Goal: Transaction & Acquisition: Subscribe to service/newsletter

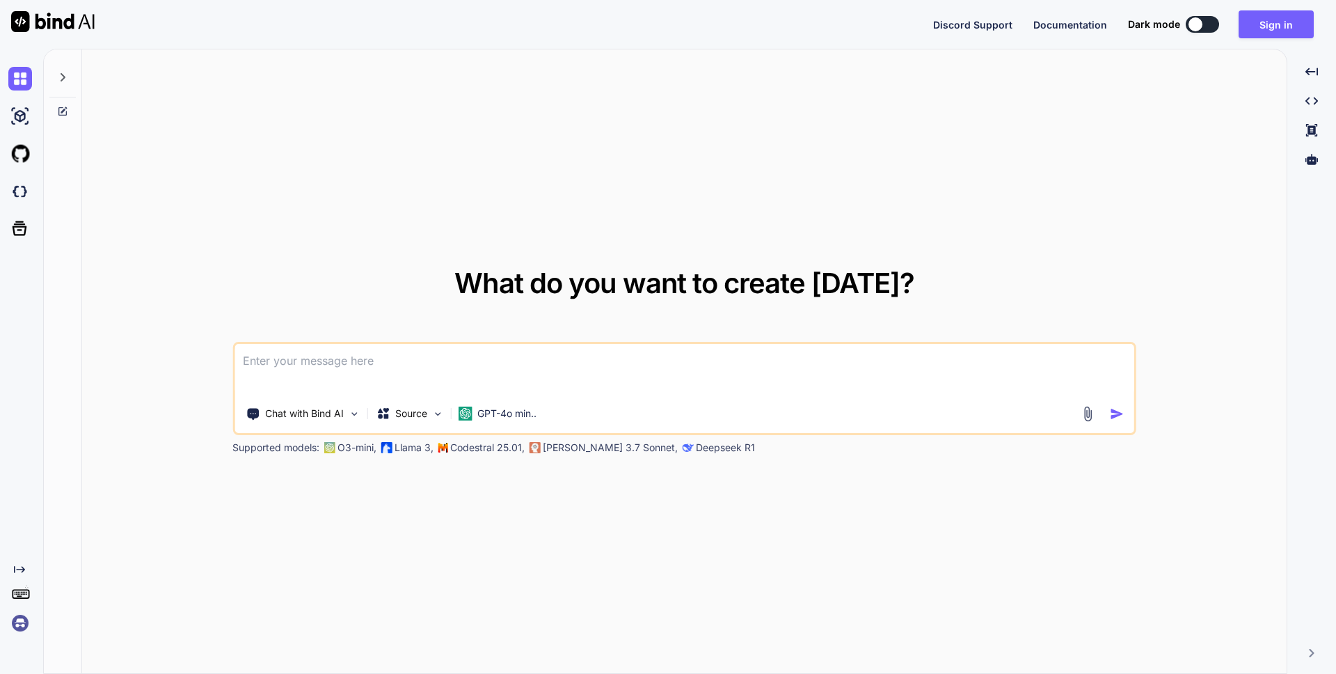
click at [21, 624] on img at bounding box center [20, 623] width 24 height 24
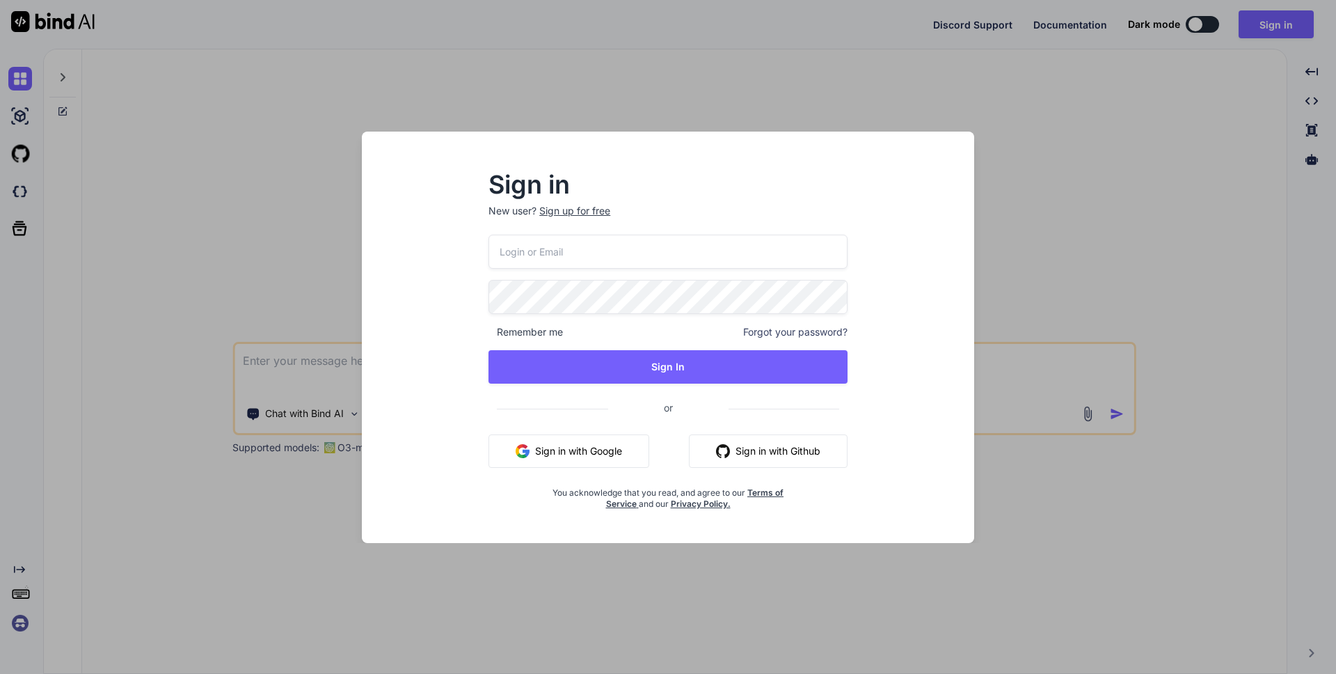
click at [586, 214] on div "Sign up for free" at bounding box center [574, 211] width 71 height 14
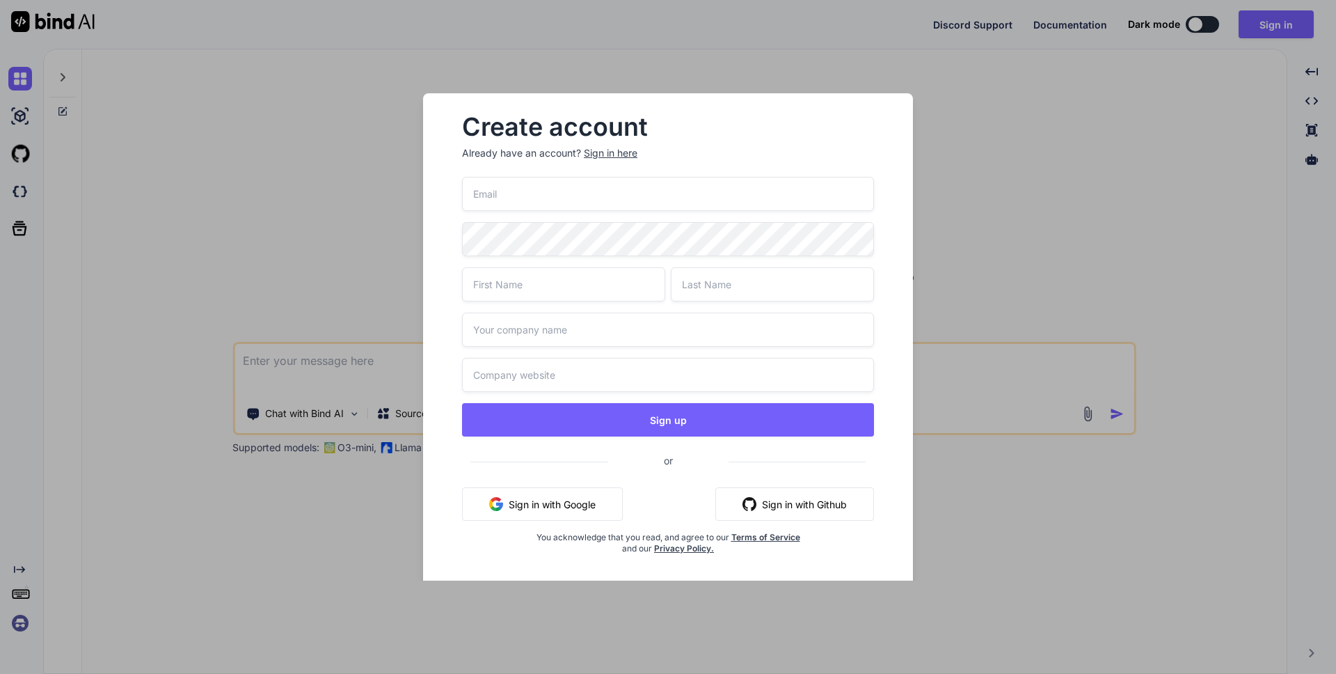
click at [570, 195] on input "email" at bounding box center [668, 194] width 412 height 34
type input "[EMAIL_ADDRESS][DOMAIN_NAME]"
type input "Toi"
type input "Thich"
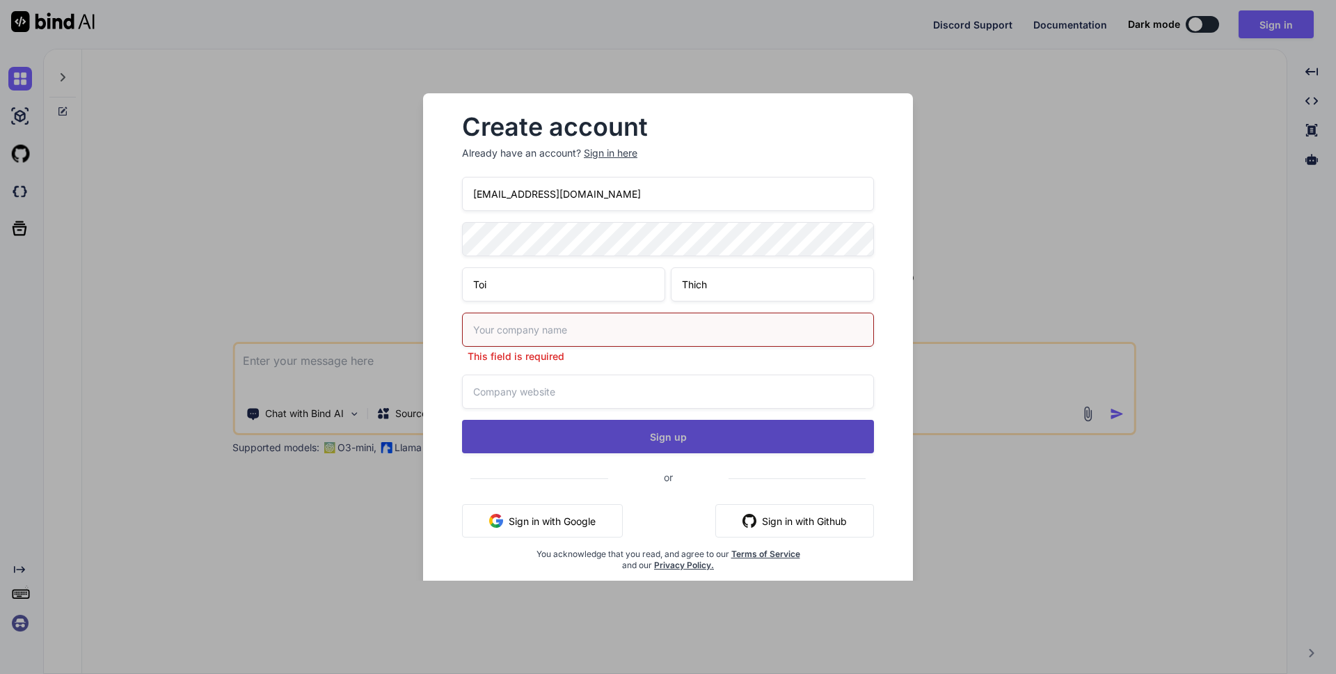
click at [657, 412] on div "[EMAIL_ADDRESS][DOMAIN_NAME] Toi Thich This field is required Sign up or Sign i…" at bounding box center [668, 390] width 412 height 427
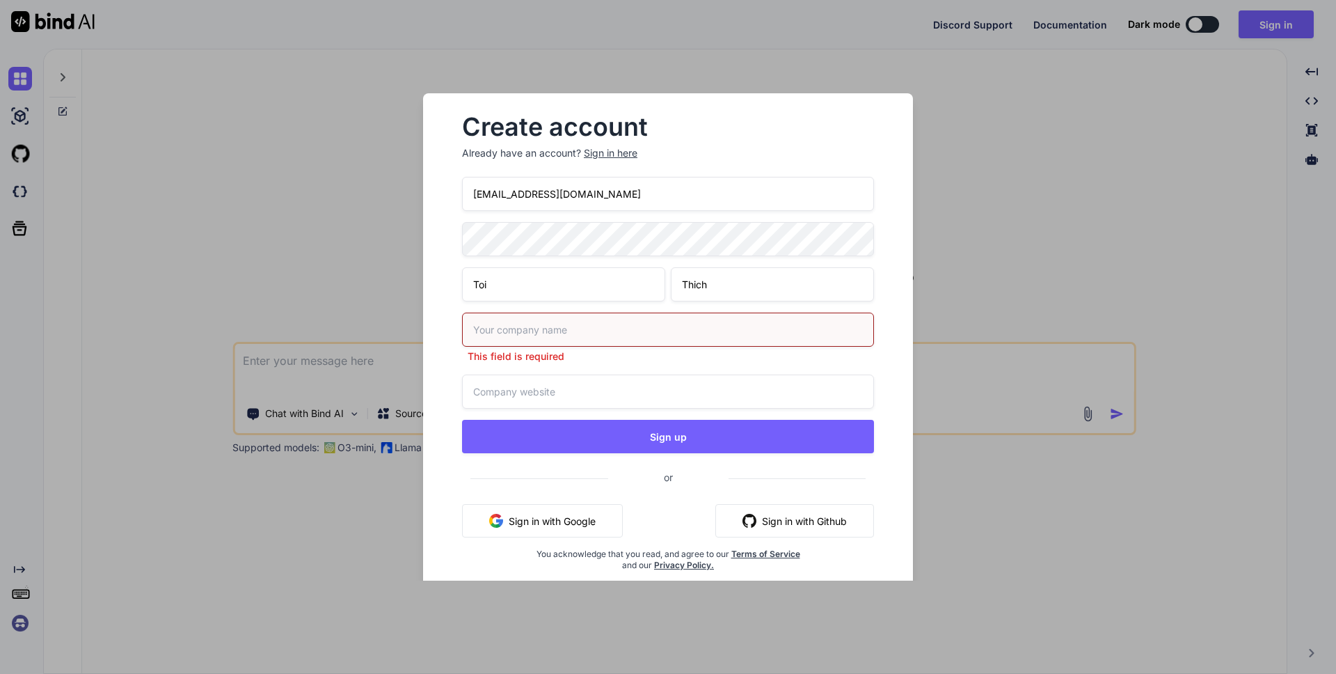
click at [525, 331] on input "text" at bounding box center [668, 329] width 412 height 34
type input "Toi Thich Company"
drag, startPoint x: 518, startPoint y: 326, endPoint x: 607, endPoint y: 327, distance: 89.1
click at [608, 327] on input "Toi Thich Company" at bounding box center [668, 329] width 412 height 34
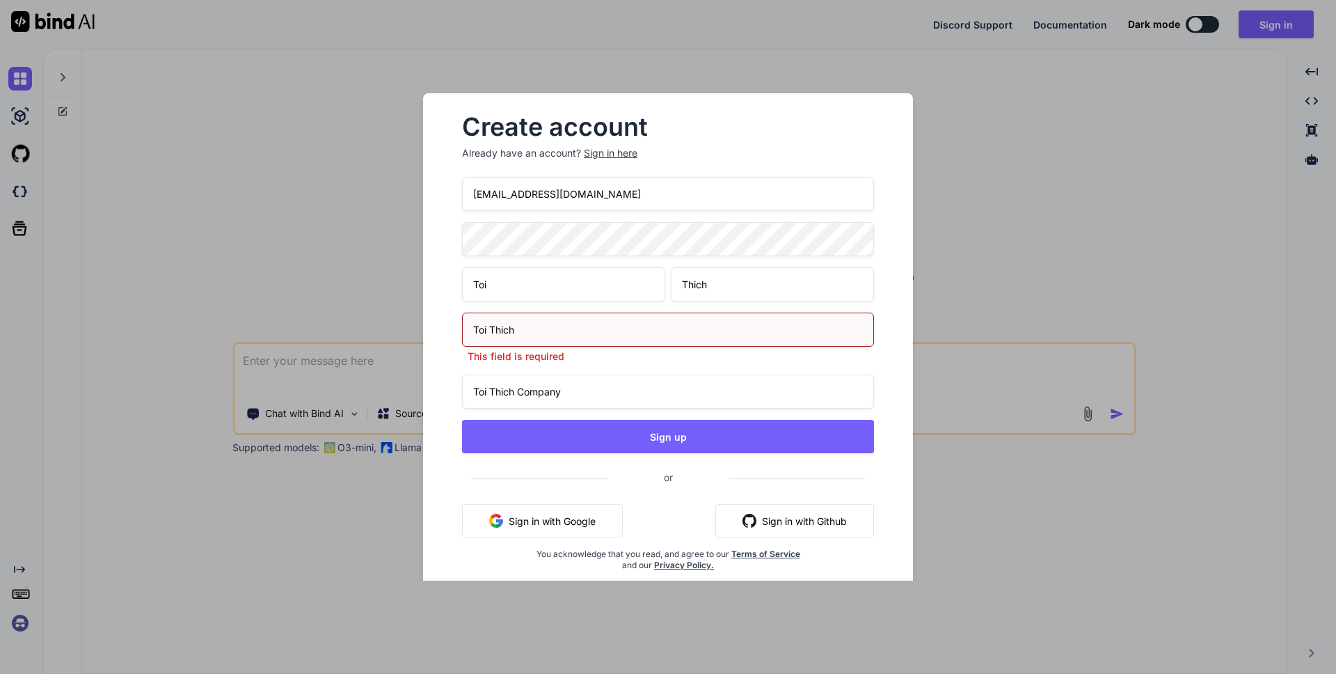
type input "Toi Thich"
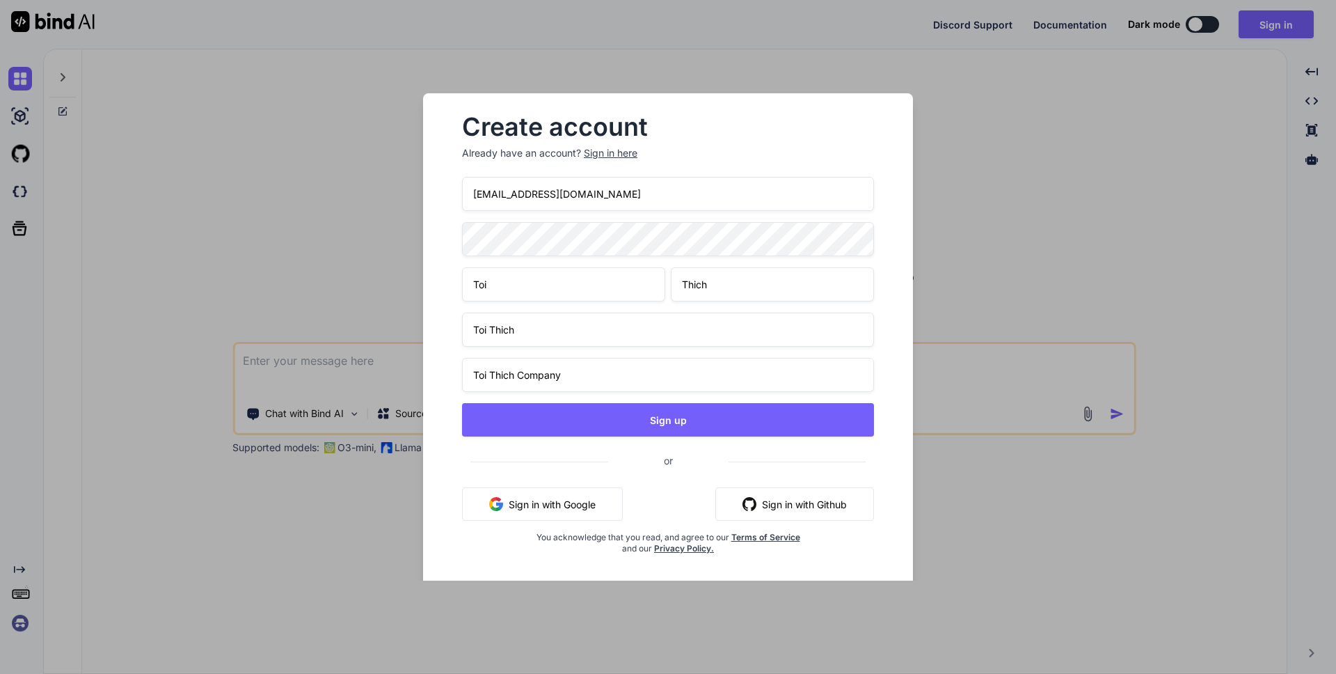
drag, startPoint x: 519, startPoint y: 389, endPoint x: 662, endPoint y: 393, distance: 143.4
click at [645, 393] on div "[EMAIL_ADDRESS][DOMAIN_NAME] Toi Thich Toi Thich Toi Thich Company Sign up or S…" at bounding box center [668, 382] width 412 height 411
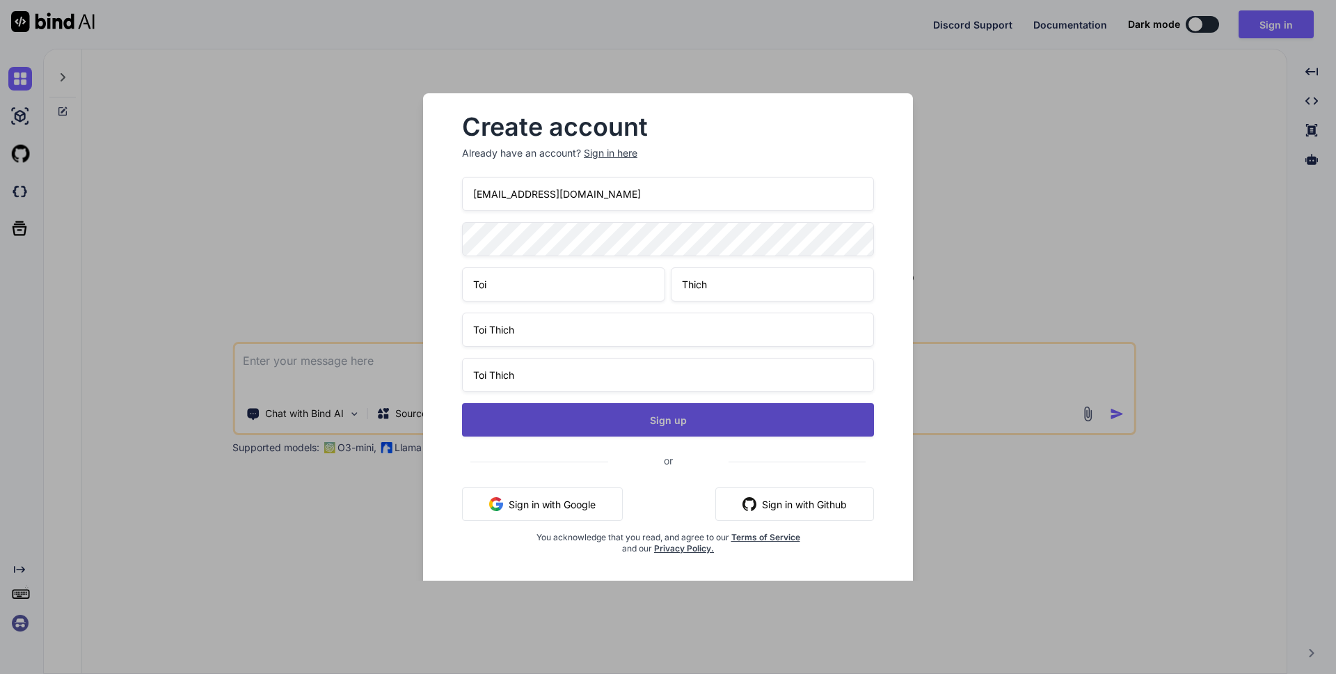
type input "Toi Thich"
click at [738, 432] on button "Sign up" at bounding box center [668, 419] width 412 height 33
type textarea "x"
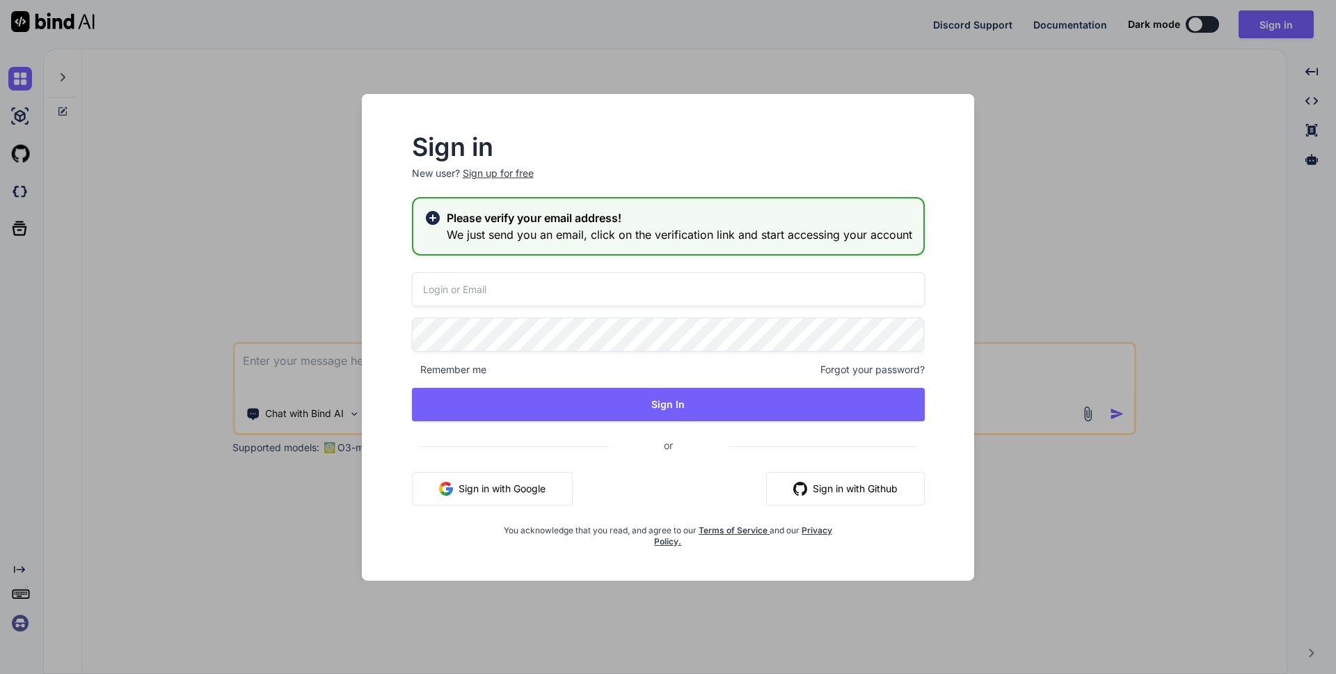
click at [511, 270] on div "Sign in New user? Sign up for free Please verify your email address! We just se…" at bounding box center [668, 341] width 557 height 411
click at [516, 279] on input "email" at bounding box center [668, 289] width 513 height 34
type input "[EMAIL_ADDRESS][DOMAIN_NAME]"
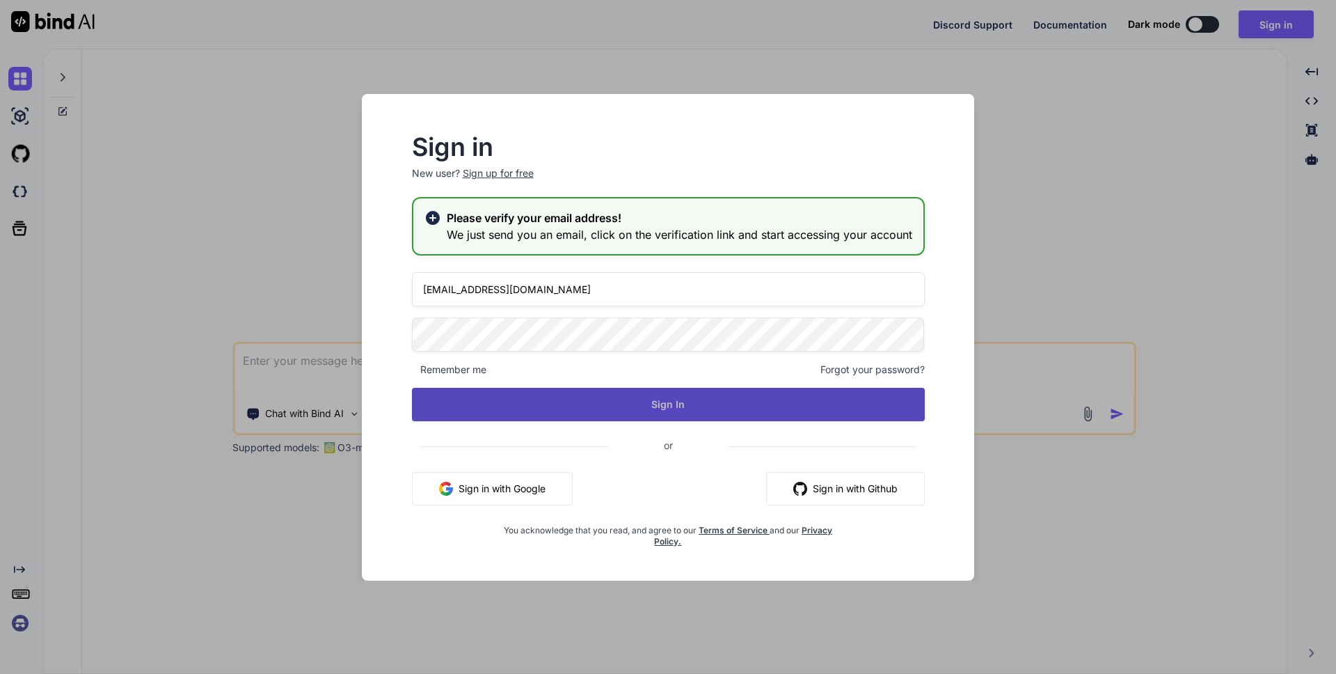
click at [597, 411] on button "Sign In" at bounding box center [668, 404] width 513 height 33
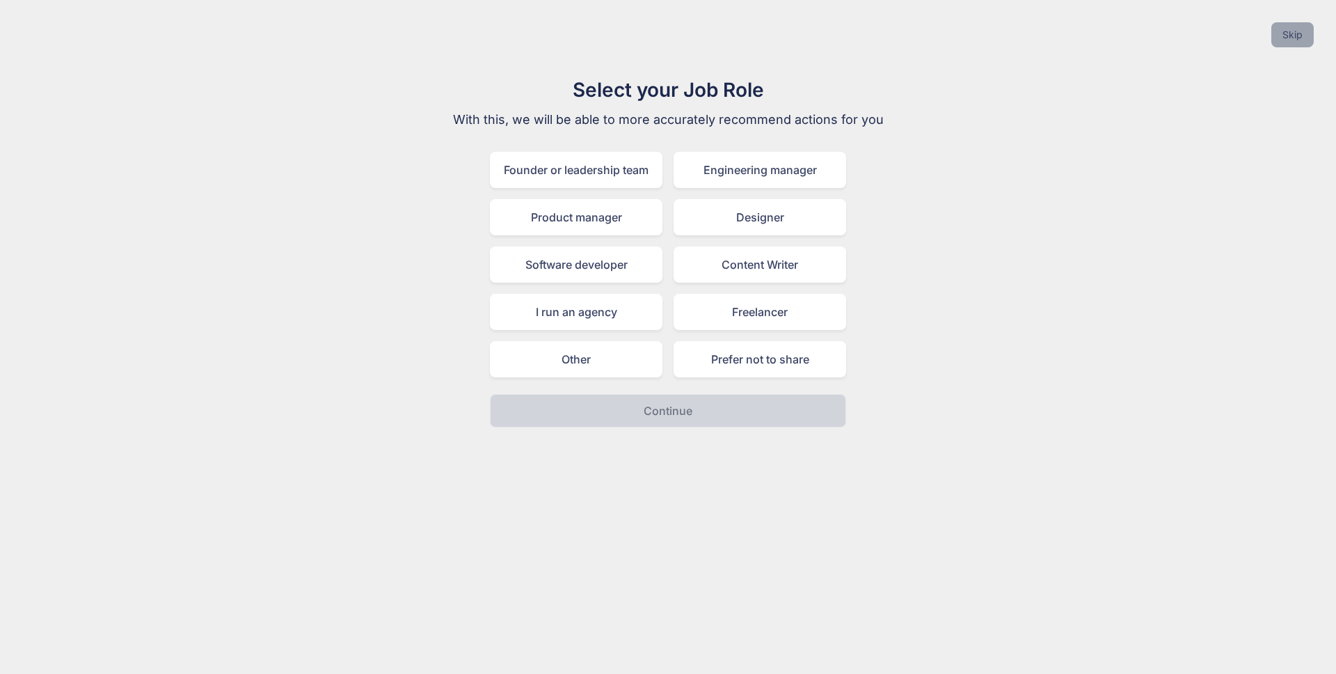
click at [1289, 45] on button "Skip" at bounding box center [1293, 34] width 42 height 25
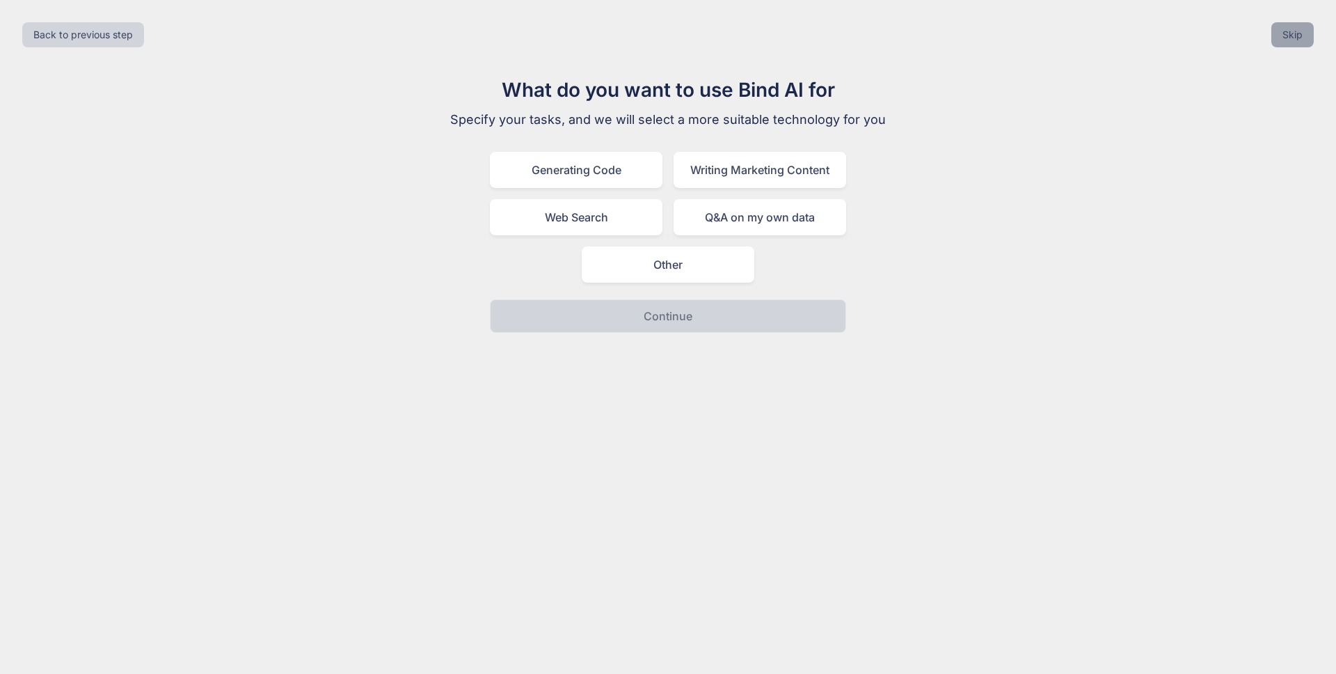
click at [1304, 31] on button "Skip" at bounding box center [1293, 34] width 42 height 25
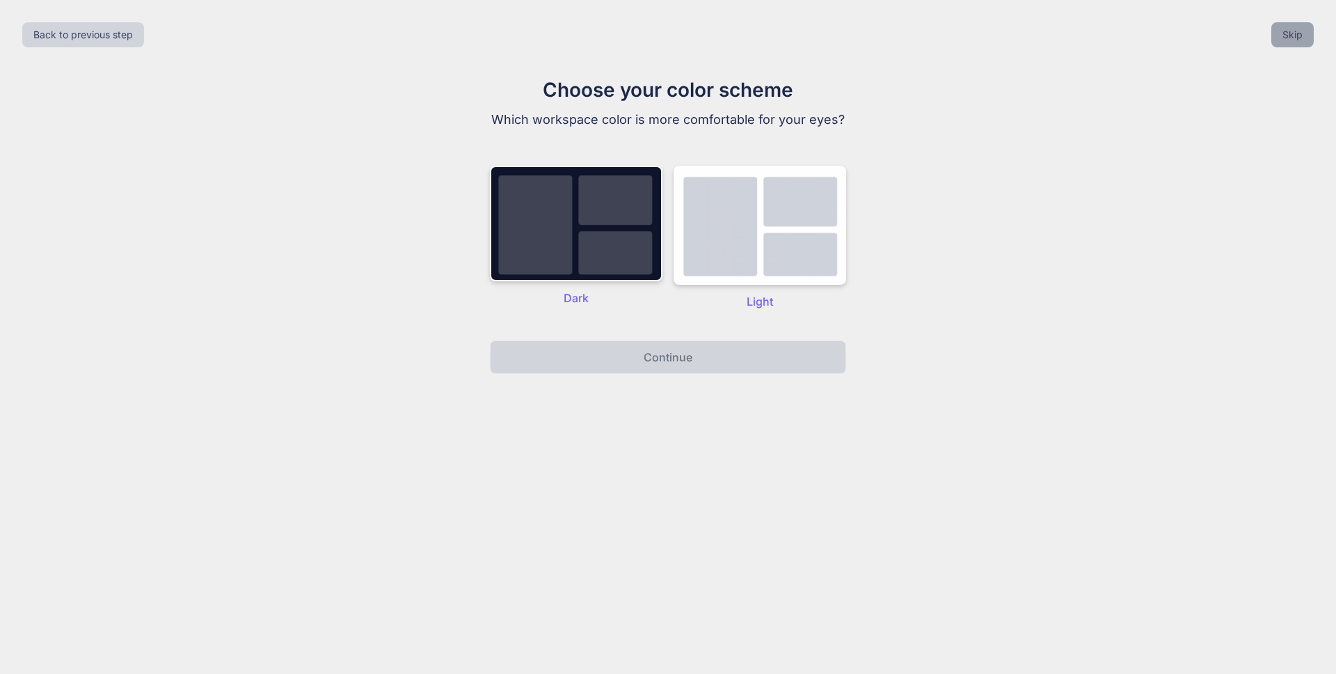
click at [1304, 31] on button "Skip" at bounding box center [1293, 34] width 42 height 25
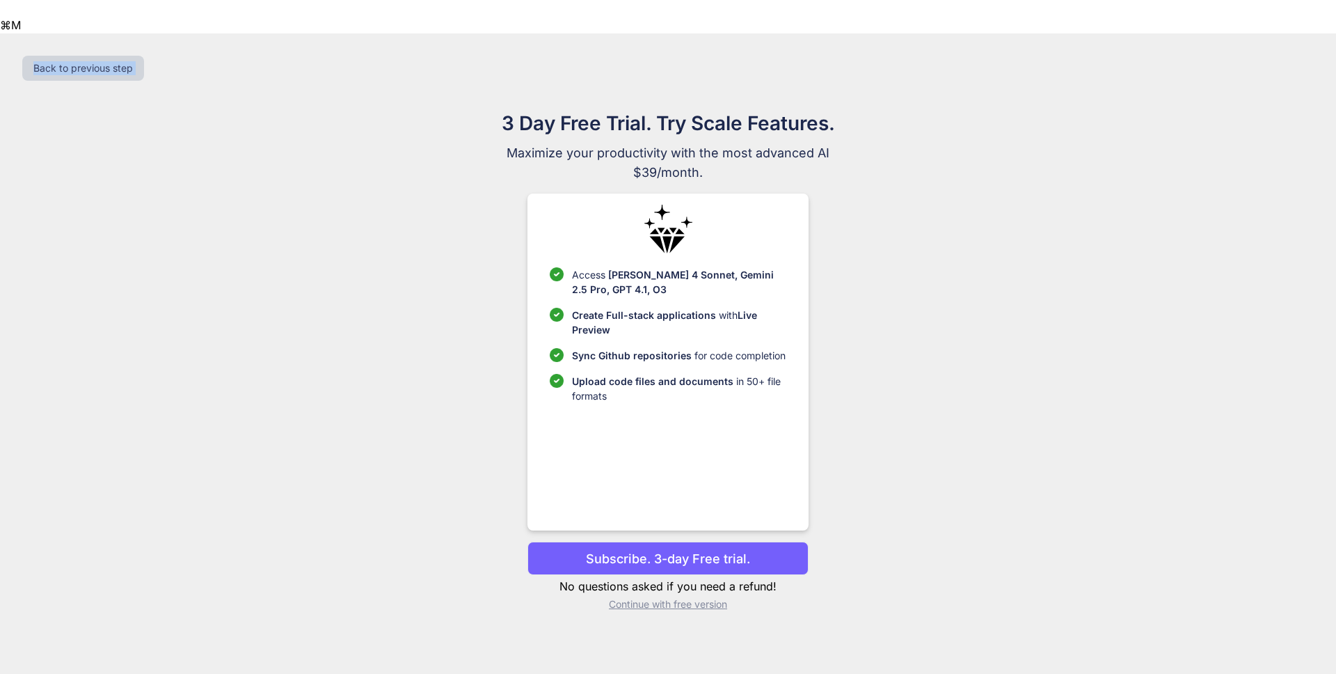
click at [1304, 45] on div "Back to previous step" at bounding box center [668, 68] width 1314 height 47
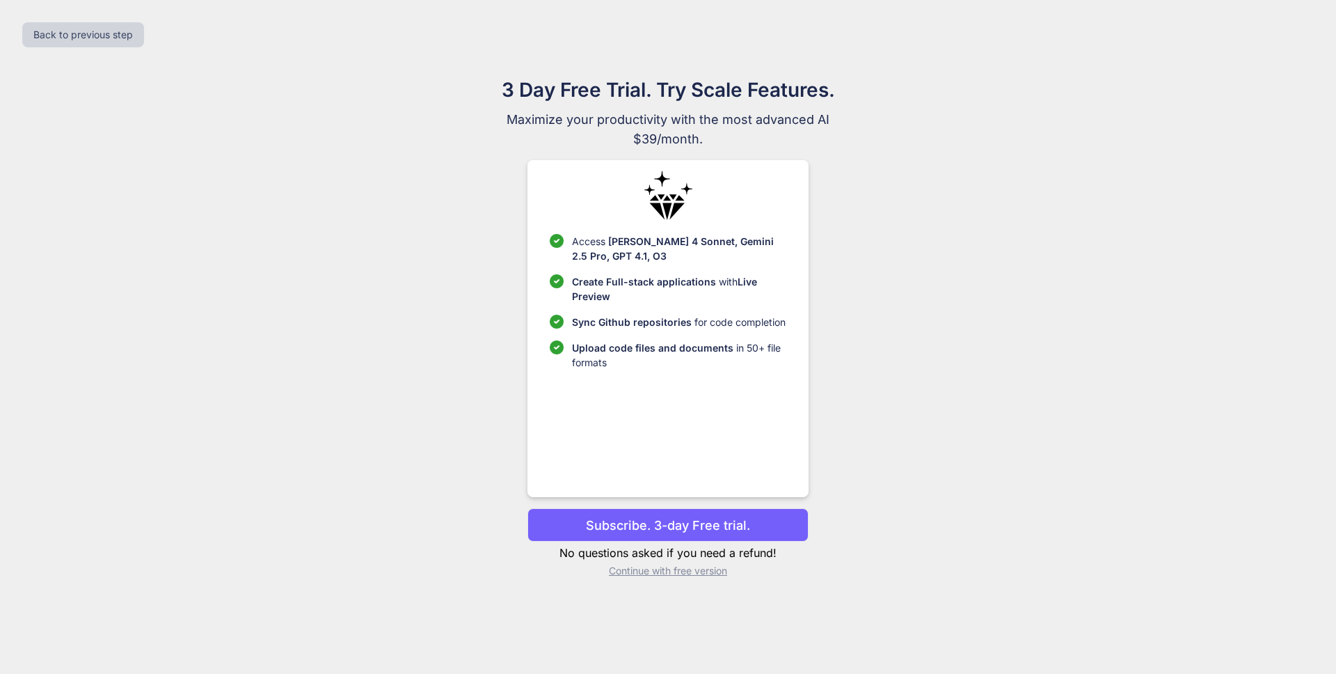
click at [676, 575] on p "Continue with free version" at bounding box center [668, 571] width 280 height 14
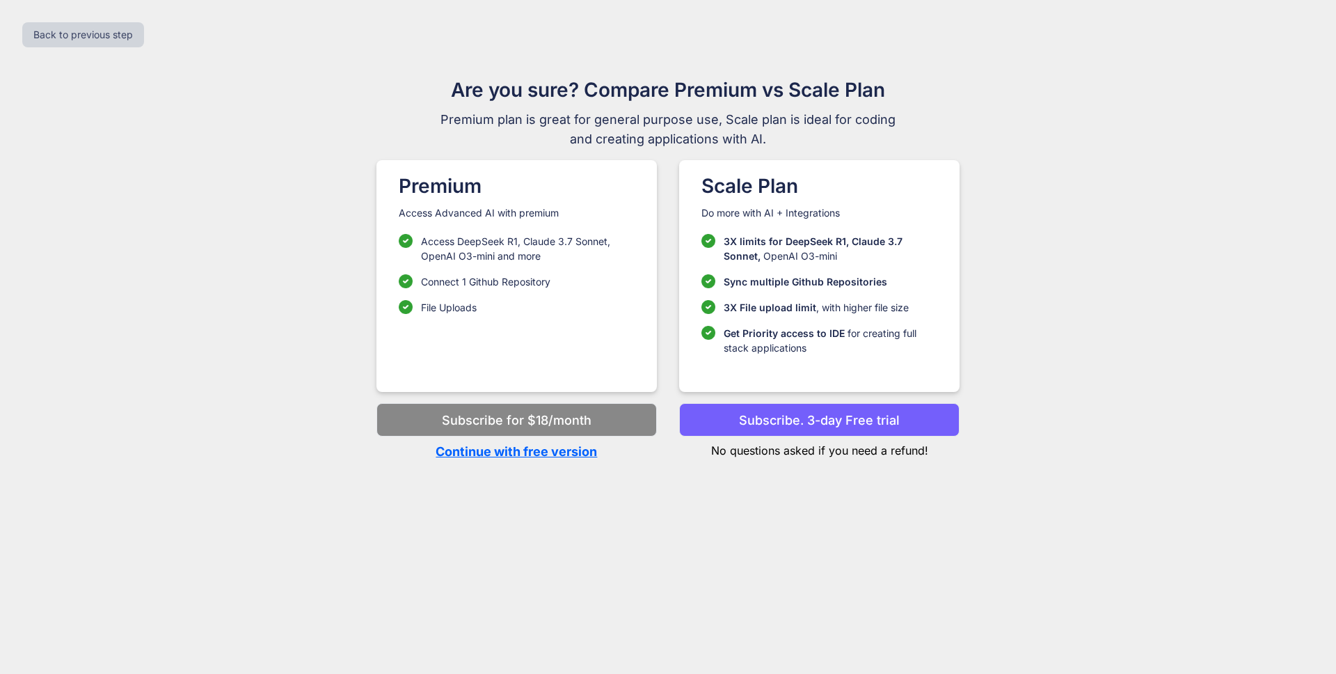
click at [547, 452] on p "Continue with free version" at bounding box center [517, 451] width 280 height 19
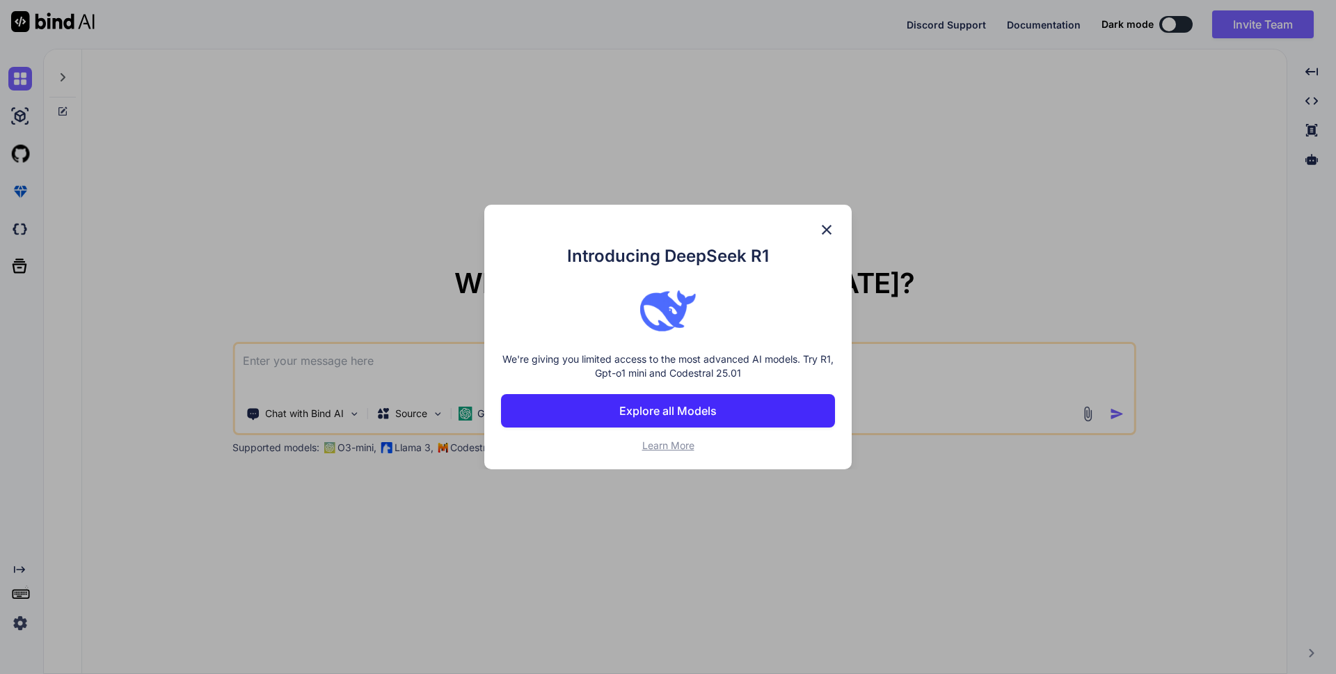
click at [836, 224] on div "Introducing DeepSeek R1 We're giving you limited access to the most advanced AI…" at bounding box center [667, 337] width 367 height 264
click at [819, 229] on img at bounding box center [826, 229] width 17 height 17
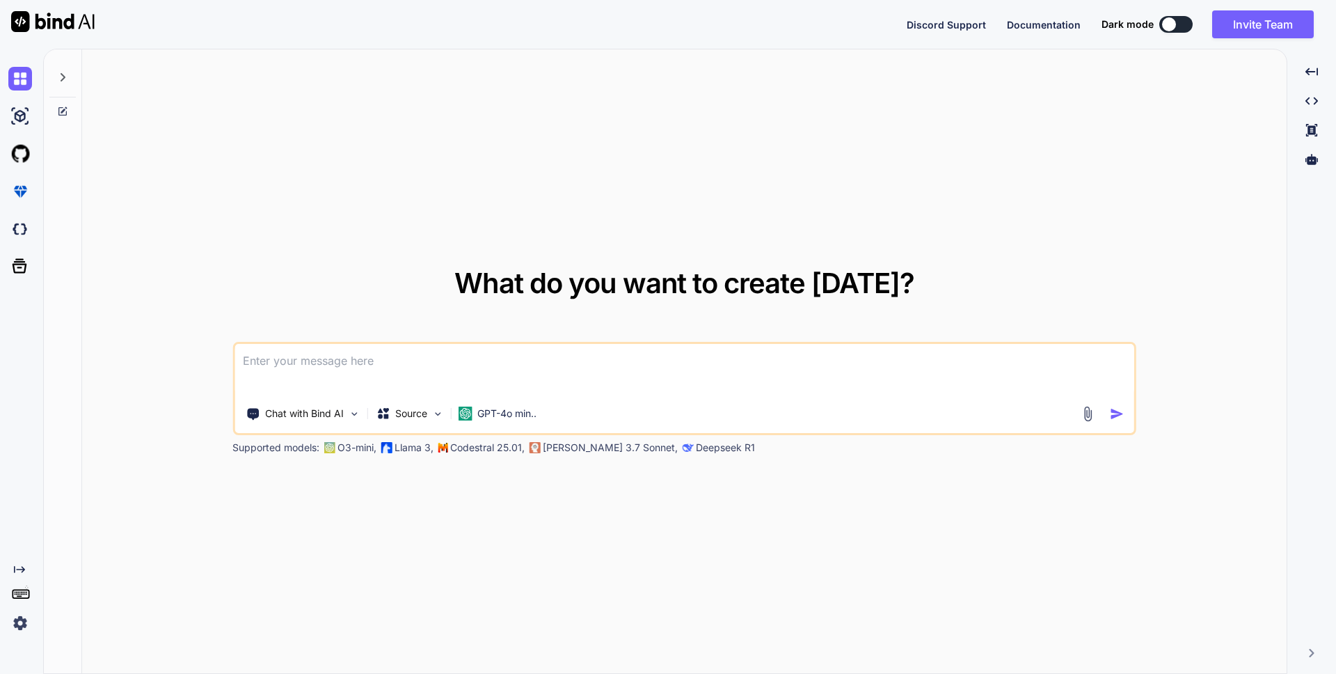
click at [17, 616] on img at bounding box center [20, 623] width 24 height 24
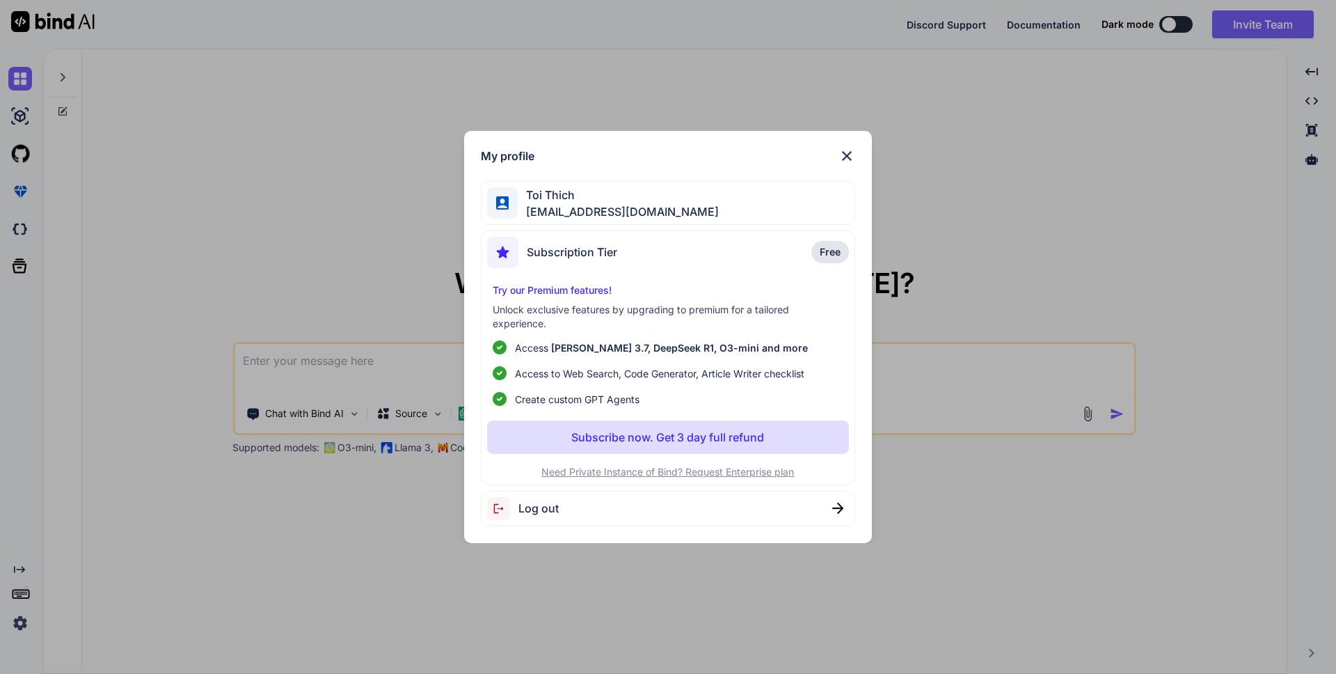
click at [638, 203] on span "[EMAIL_ADDRESS][DOMAIN_NAME]" at bounding box center [618, 211] width 201 height 17
click at [576, 198] on span "Toi Thich" at bounding box center [618, 195] width 201 height 17
click at [850, 158] on img at bounding box center [847, 156] width 17 height 17
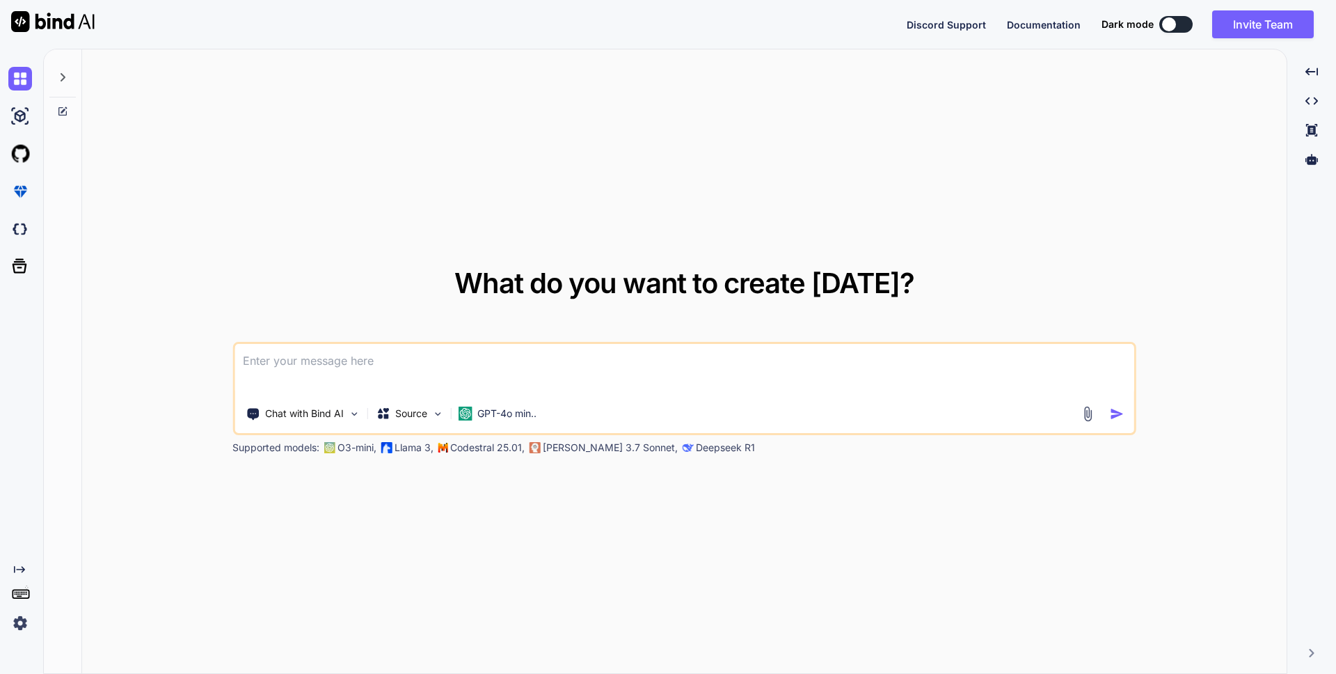
click at [24, 594] on icon at bounding box center [20, 592] width 19 height 19
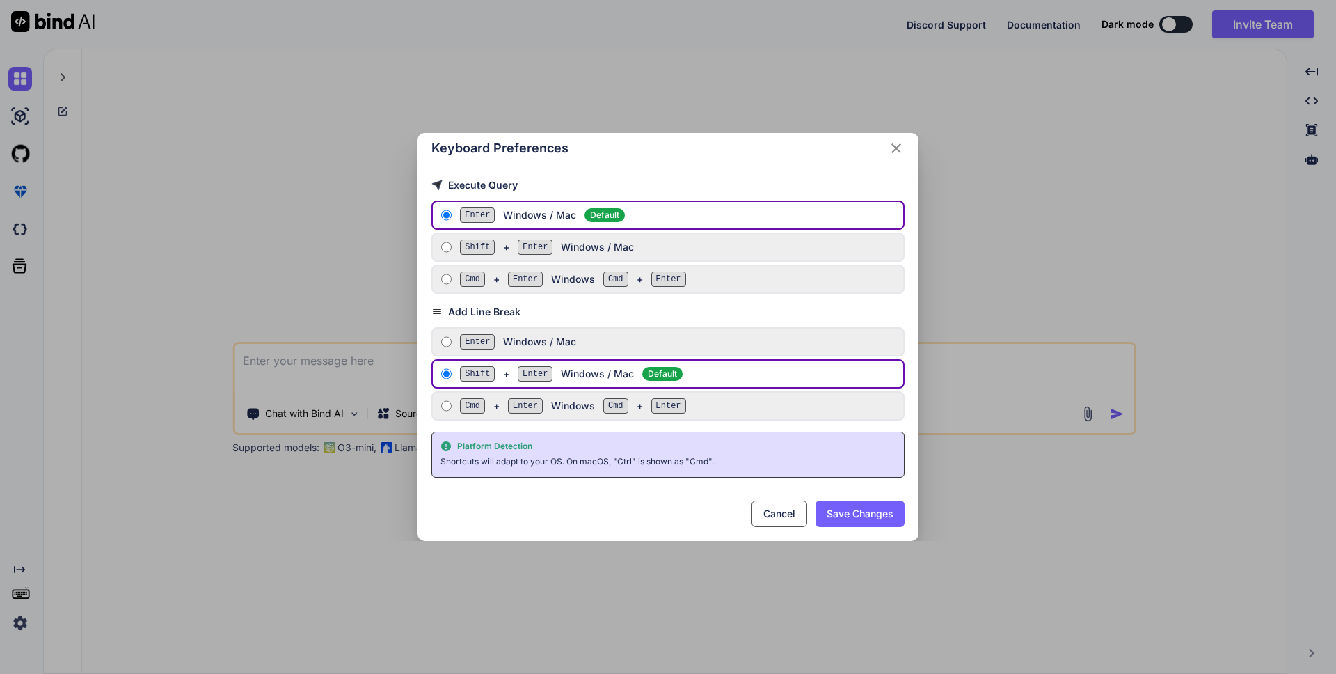
click at [147, 561] on div "Keyboard Preferences Execute Query Enter Windows / Mac Default Shift + Enter Wi…" at bounding box center [668, 337] width 1336 height 674
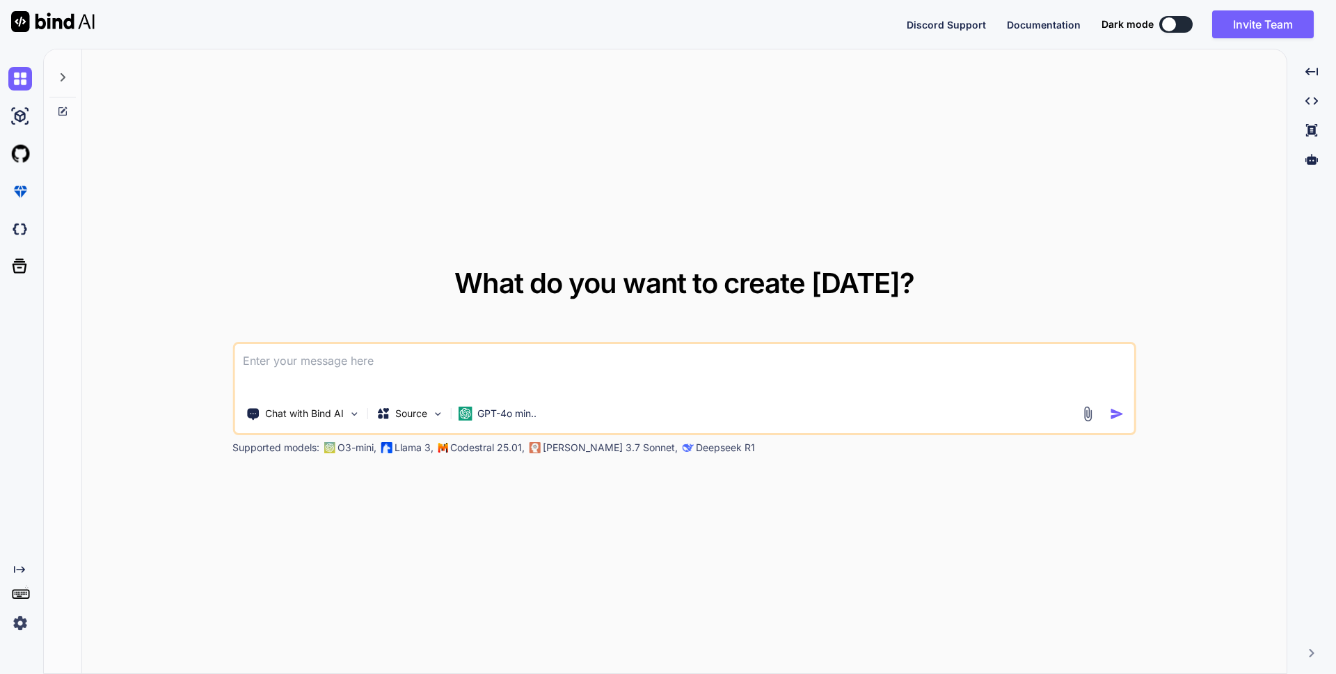
click at [15, 564] on icon "Created with Pixso." at bounding box center [19, 569] width 11 height 11
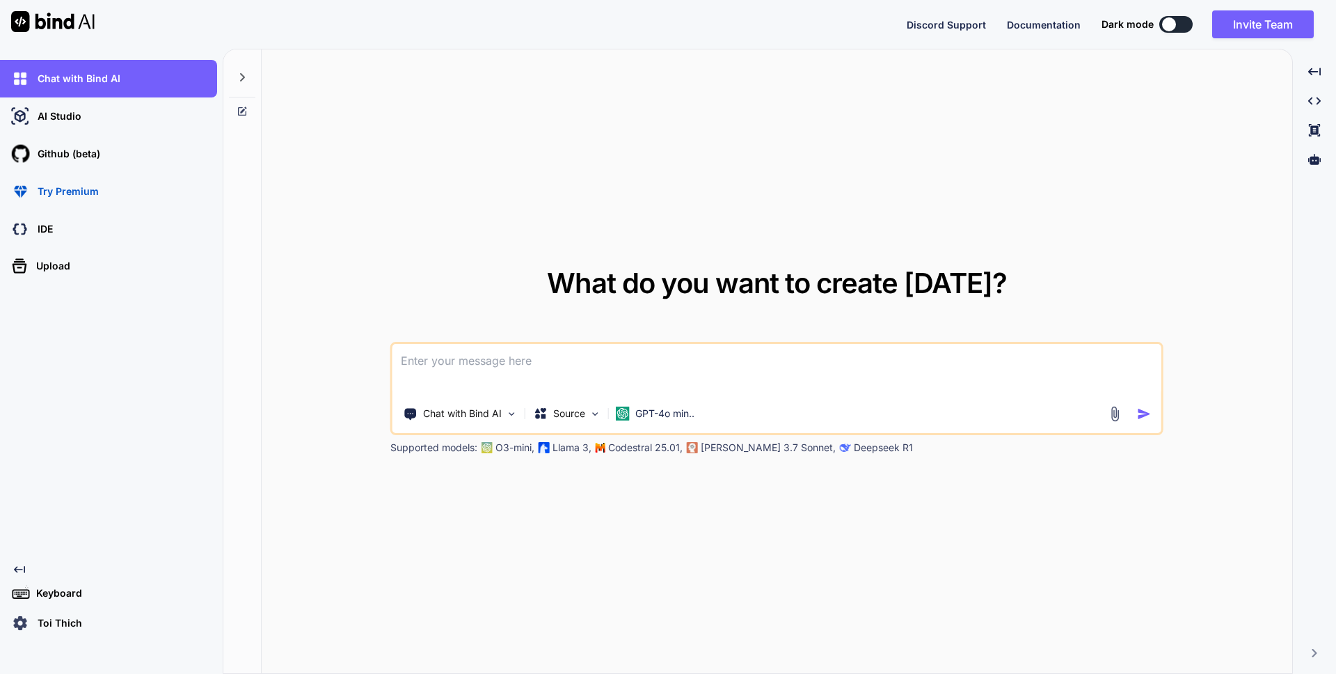
click at [32, 617] on p "Toi Thich" at bounding box center [57, 623] width 50 height 14
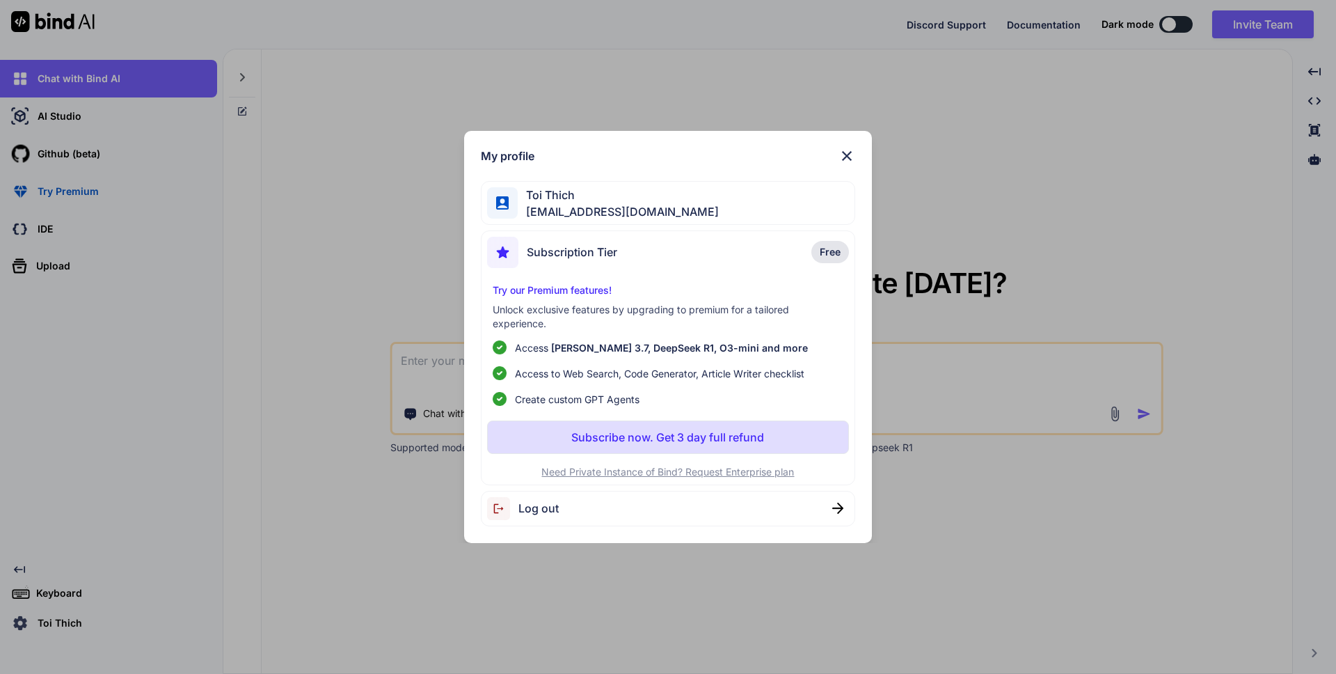
click at [545, 184] on div "Toi Thich [EMAIL_ADDRESS][DOMAIN_NAME]" at bounding box center [668, 203] width 375 height 44
click at [538, 194] on span "Toi Thich" at bounding box center [618, 195] width 201 height 17
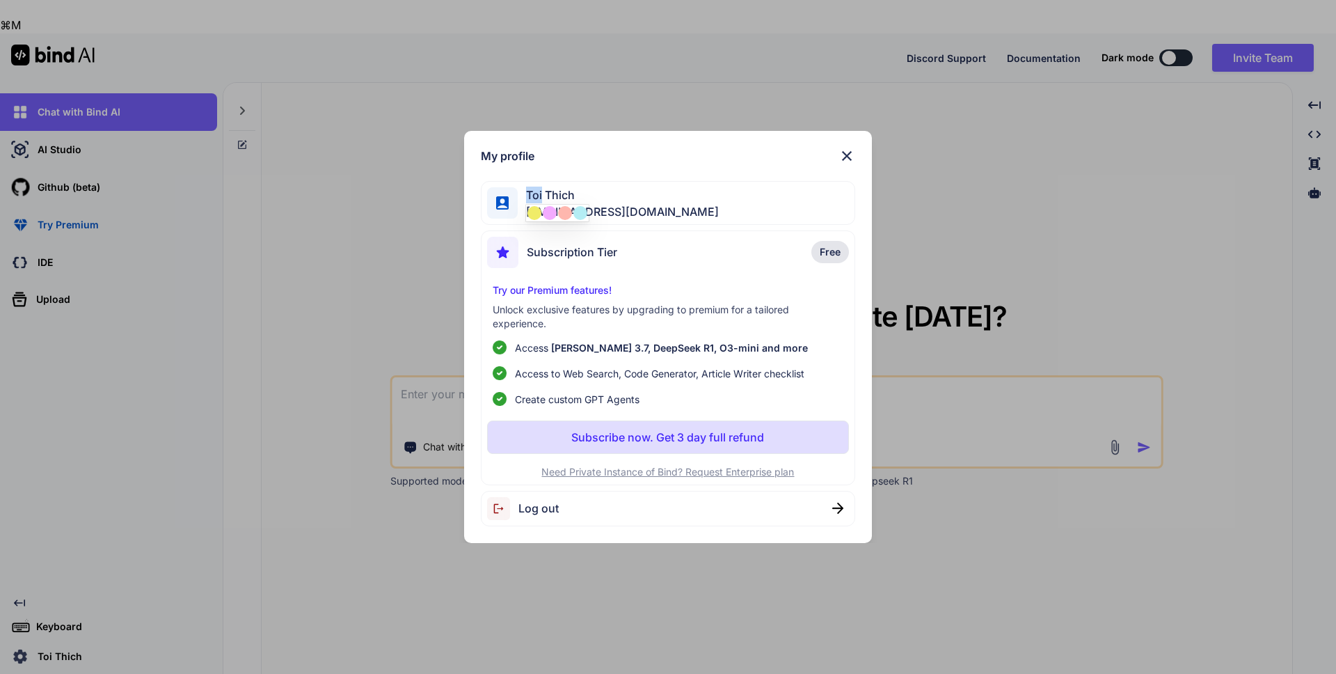
click at [506, 200] on img at bounding box center [502, 202] width 13 height 13
click at [549, 195] on span "Toi Thich" at bounding box center [618, 195] width 201 height 17
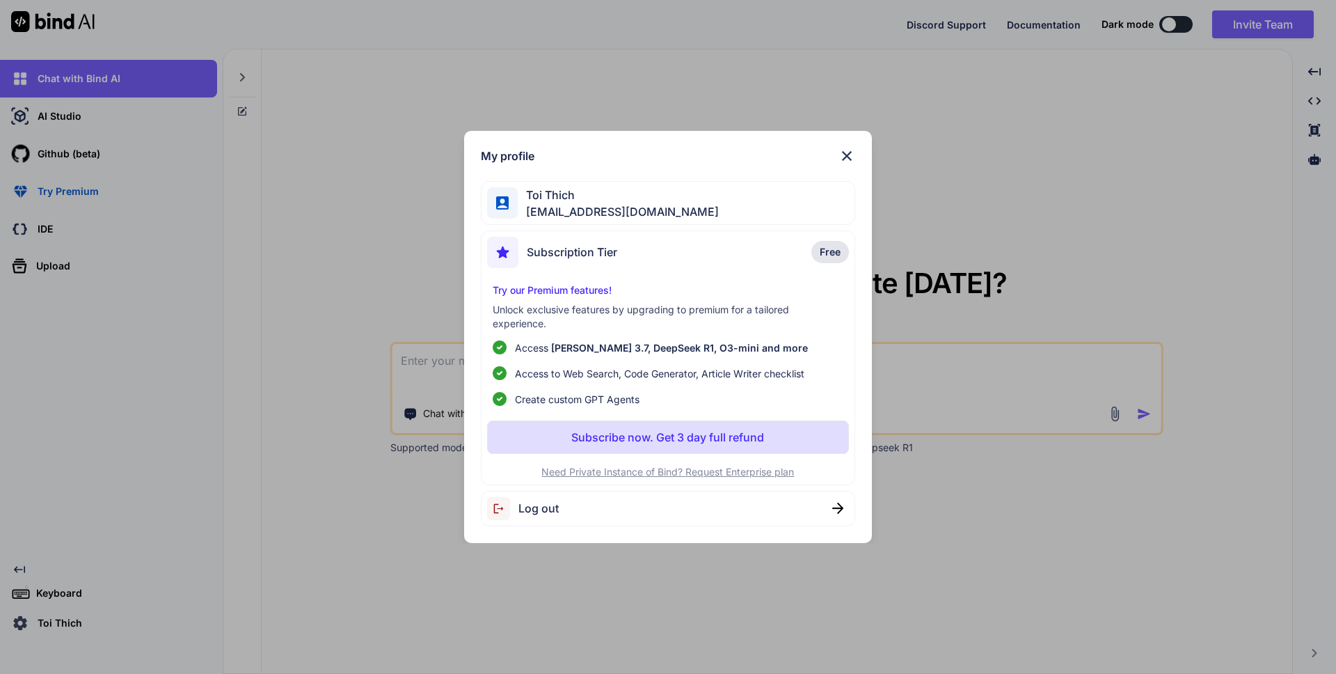
click at [715, 200] on div "Toi Thich [EMAIL_ADDRESS][DOMAIN_NAME]" at bounding box center [668, 203] width 375 height 44
click at [702, 213] on div "Toi Thich [EMAIL_ADDRESS][DOMAIN_NAME]" at bounding box center [668, 203] width 375 height 44
click at [847, 158] on img at bounding box center [847, 156] width 17 height 17
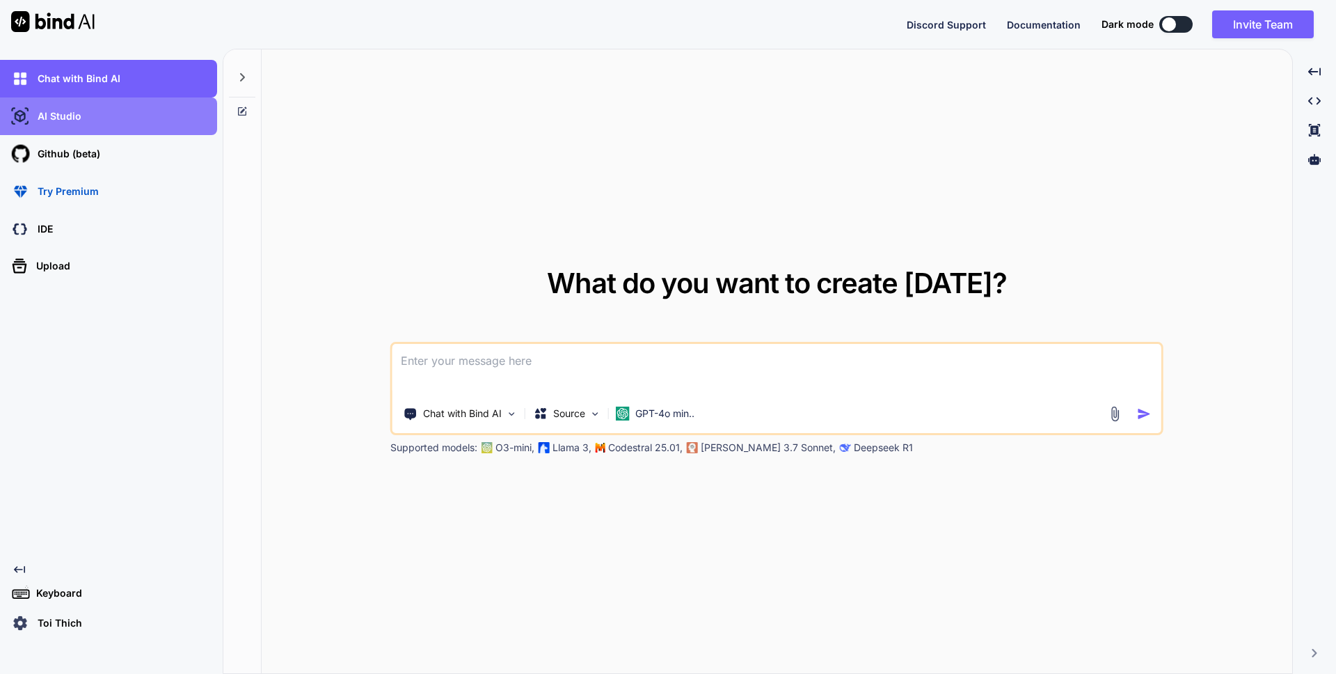
click at [109, 134] on div "AI Studio" at bounding box center [108, 116] width 217 height 38
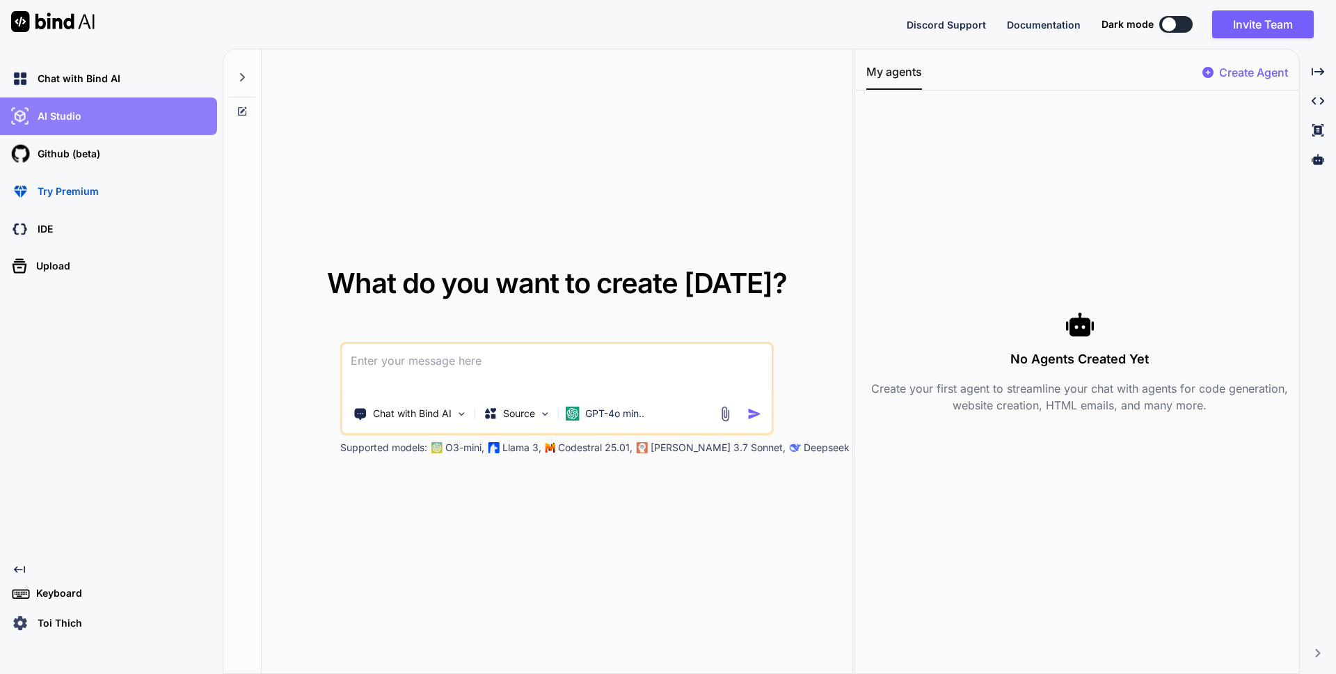
click at [106, 129] on div "AI Studio" at bounding box center [108, 116] width 217 height 38
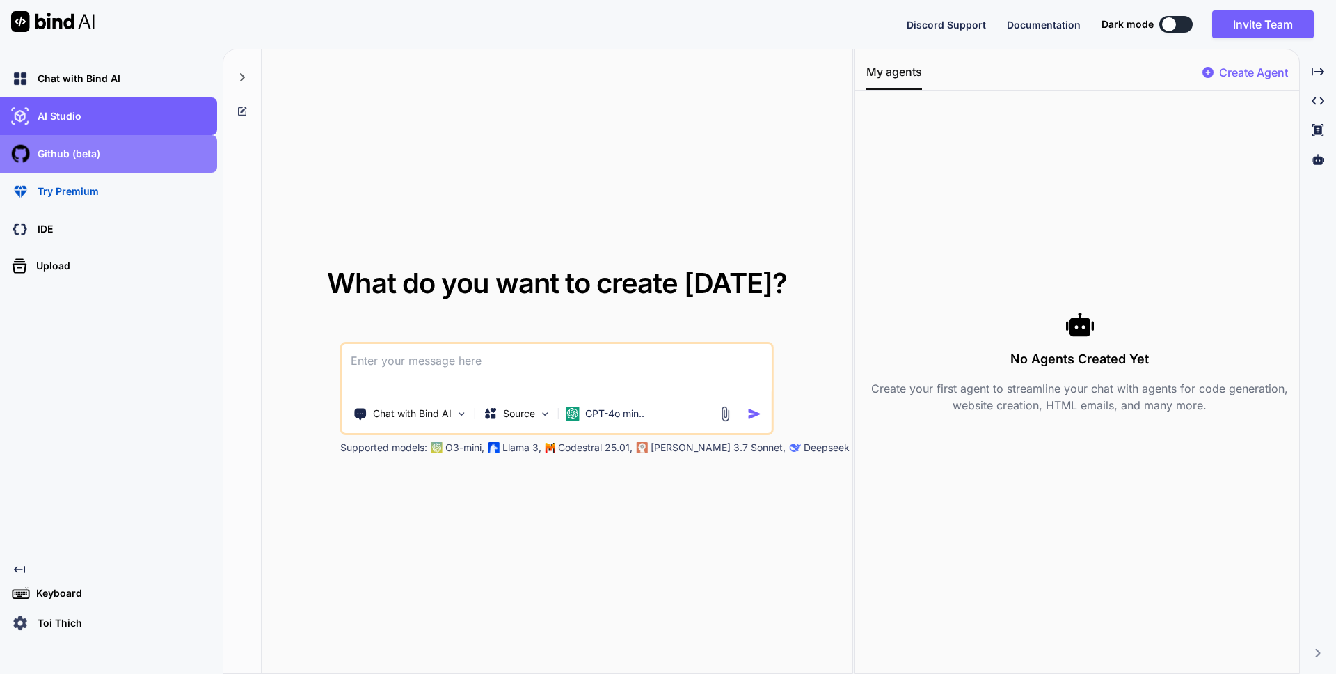
click at [100, 146] on div "Github (beta)" at bounding box center [112, 154] width 209 height 24
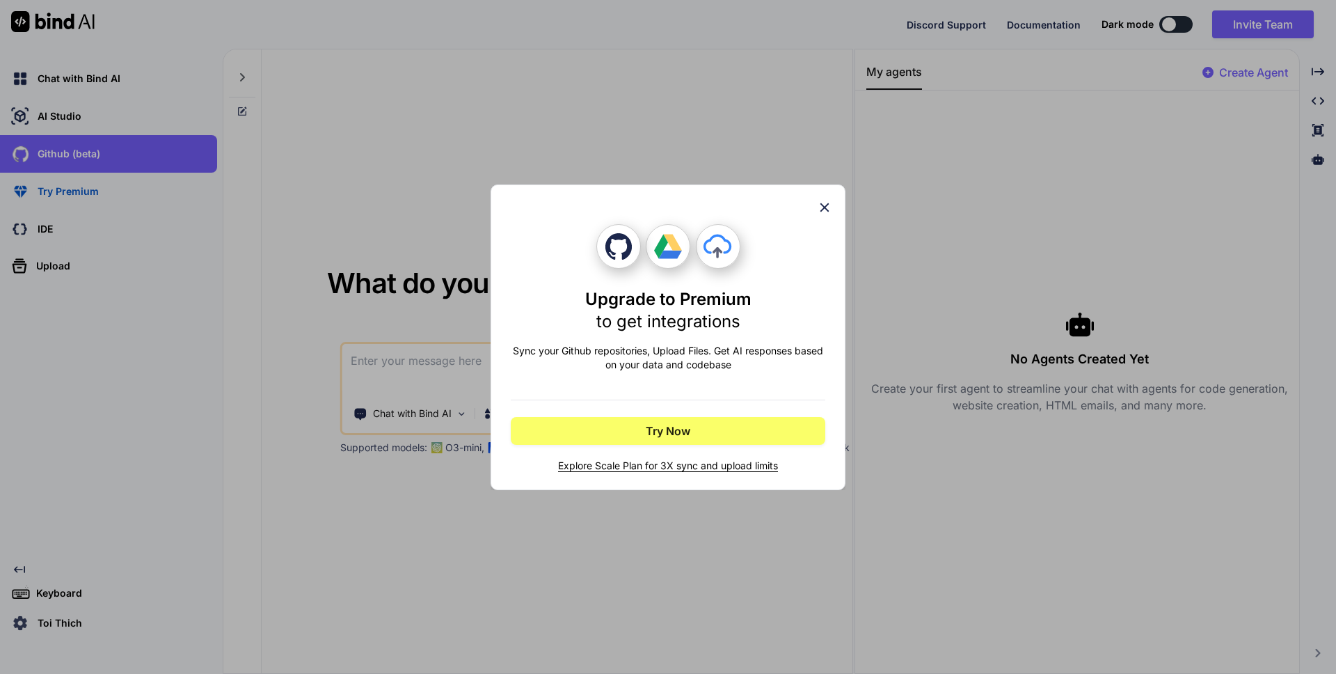
click at [822, 210] on icon at bounding box center [824, 207] width 15 height 15
